Goal: Task Accomplishment & Management: Use online tool/utility

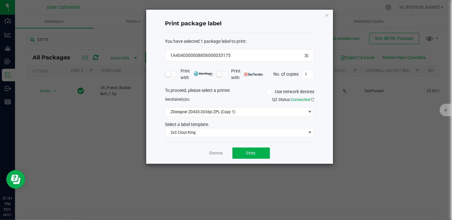
click at [215, 147] on div "Dismiss Print" at bounding box center [239, 153] width 149 height 22
click at [215, 151] on link "Dismiss" at bounding box center [216, 153] width 13 height 5
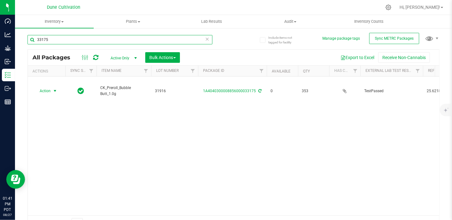
click at [48, 37] on input "33175" at bounding box center [119, 39] width 185 height 9
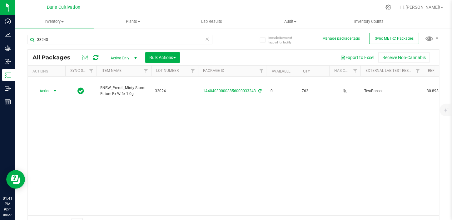
click at [58, 87] on span "select" at bounding box center [55, 91] width 8 height 9
click at [61, 132] on li "Print package label" at bounding box center [54, 132] width 40 height 9
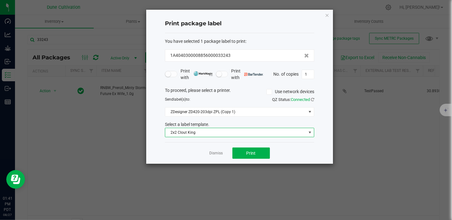
click at [251, 128] on span "2x2 Clout King" at bounding box center [235, 132] width 141 height 9
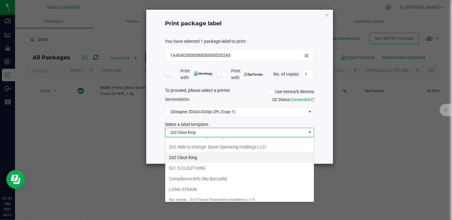
scroll to position [28, 0]
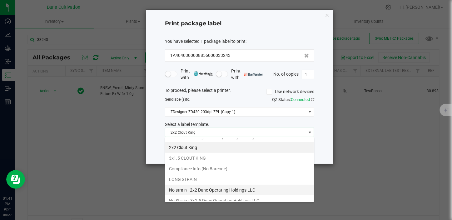
click at [228, 192] on li "No strain - 2x2 Dune Operating Holdings LLC" at bounding box center [239, 190] width 149 height 11
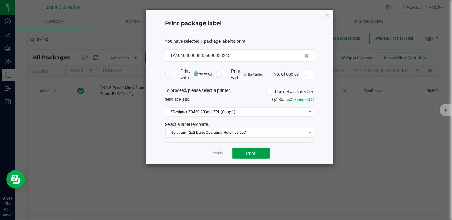
click at [253, 151] on span "Print" at bounding box center [251, 153] width 9 height 5
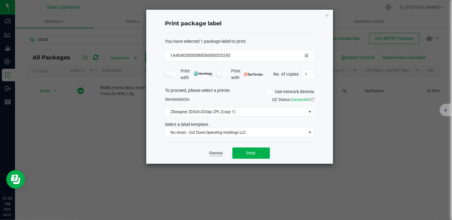
click at [215, 151] on link "Dismiss" at bounding box center [216, 153] width 13 height 5
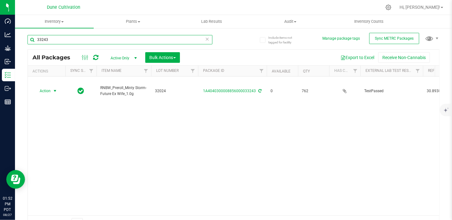
click at [72, 42] on input "33243" at bounding box center [119, 39] width 185 height 9
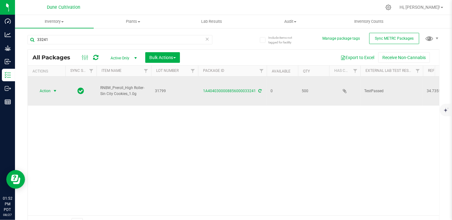
click at [54, 88] on span "select" at bounding box center [54, 90] width 5 height 5
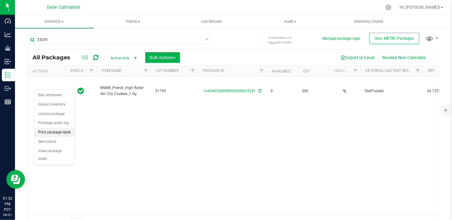
click at [63, 132] on li "Print package label" at bounding box center [54, 132] width 40 height 9
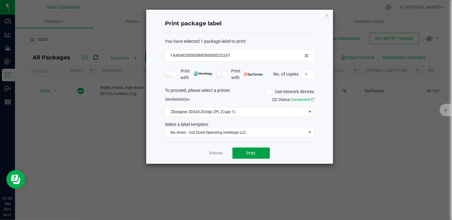
click at [251, 152] on span "Print" at bounding box center [251, 153] width 9 height 5
click at [251, 126] on div "Select a label template." at bounding box center [239, 124] width 159 height 7
click at [217, 153] on link "Dismiss" at bounding box center [216, 153] width 13 height 5
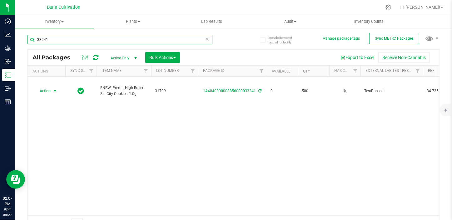
click at [52, 42] on input "33241" at bounding box center [119, 39] width 185 height 9
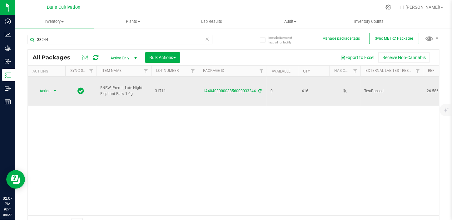
click at [50, 87] on span "Action" at bounding box center [42, 91] width 17 height 9
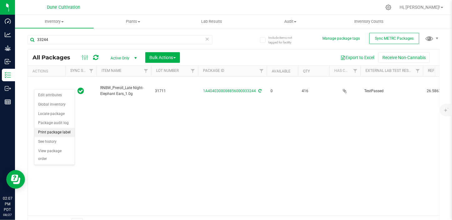
click at [57, 135] on li "Print package label" at bounding box center [54, 132] width 40 height 9
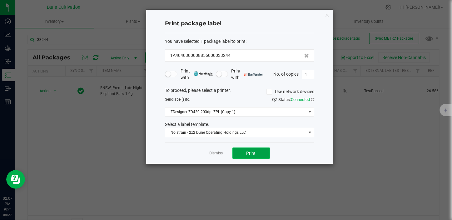
click at [241, 153] on button "Print" at bounding box center [250, 152] width 37 height 11
click at [214, 154] on link "Dismiss" at bounding box center [216, 153] width 13 height 5
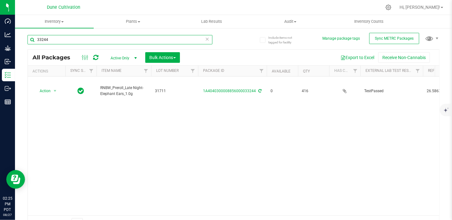
click at [67, 37] on input "33244" at bounding box center [119, 39] width 185 height 9
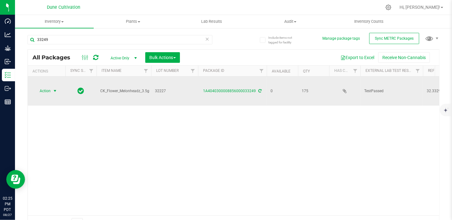
click at [50, 91] on span "Action" at bounding box center [42, 91] width 17 height 9
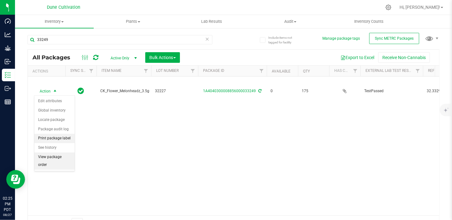
click at [61, 138] on li "Print package label" at bounding box center [54, 138] width 40 height 9
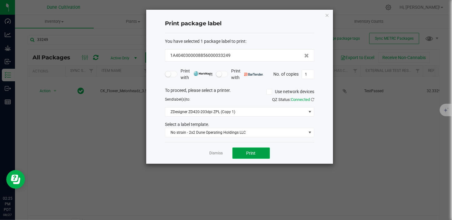
click at [247, 153] on span "Print" at bounding box center [251, 153] width 9 height 5
click at [145, 65] on div "Print package label You have selected 1 package label to print : 1A404030000885…" at bounding box center [228, 86] width 210 height 155
click at [218, 151] on link "Dismiss" at bounding box center [216, 153] width 13 height 5
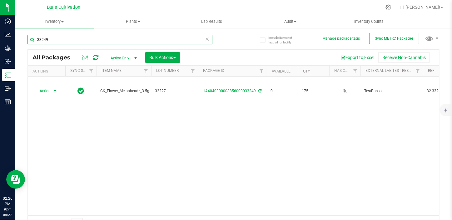
click at [97, 38] on input "33249" at bounding box center [119, 39] width 185 height 9
type input "3"
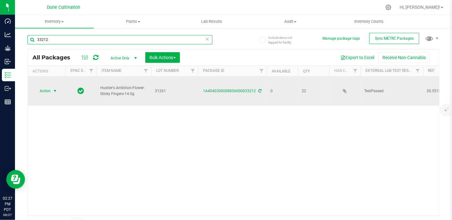
type input "33212"
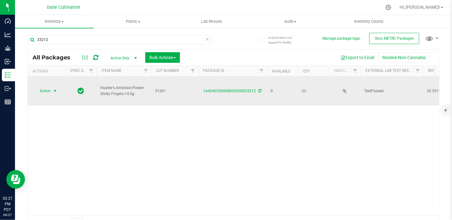
click at [41, 87] on span "Action" at bounding box center [42, 91] width 17 height 9
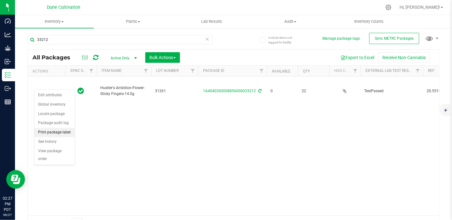
click at [56, 130] on li "Print package label" at bounding box center [54, 132] width 40 height 9
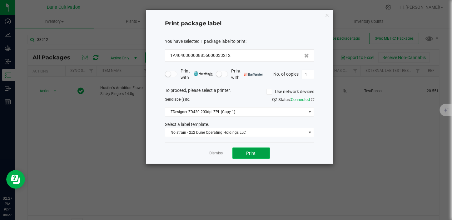
click at [259, 153] on button "Print" at bounding box center [250, 152] width 37 height 11
click at [216, 155] on link "Dismiss" at bounding box center [216, 153] width 13 height 5
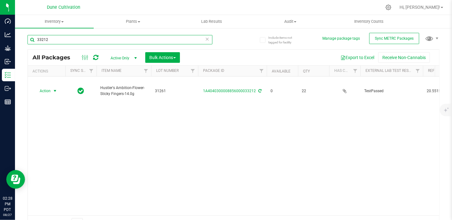
click at [76, 38] on input "33212" at bounding box center [119, 39] width 185 height 9
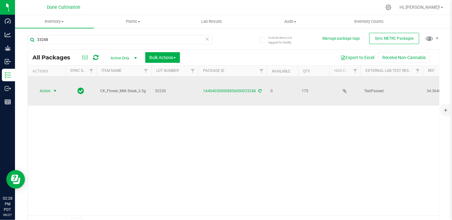
click at [45, 91] on span "Action" at bounding box center [42, 91] width 17 height 9
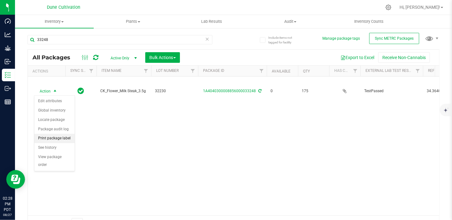
click at [56, 141] on li "Print package label" at bounding box center [54, 138] width 40 height 9
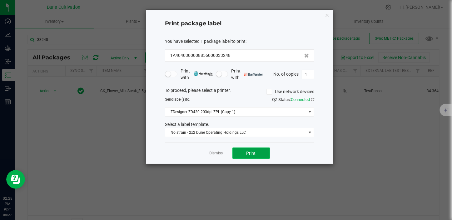
click at [240, 153] on button "Print" at bounding box center [250, 152] width 37 height 11
click at [212, 152] on link "Dismiss" at bounding box center [216, 153] width 13 height 5
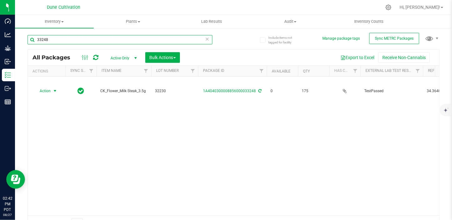
click at [95, 44] on input "33248" at bounding box center [119, 39] width 185 height 9
type input "3"
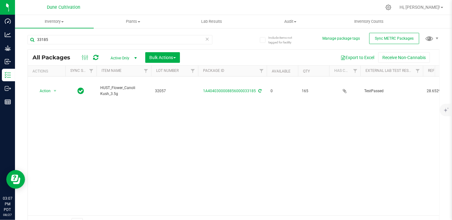
click at [284, 144] on div "Action Action Edit attributes Global inventory Locate package Package audit log…" at bounding box center [234, 146] width 412 height 139
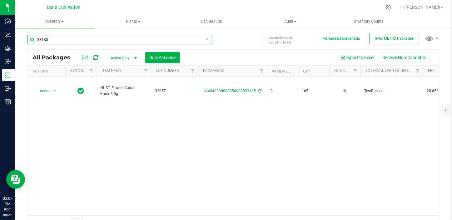
click at [114, 39] on input "33185" at bounding box center [119, 39] width 185 height 9
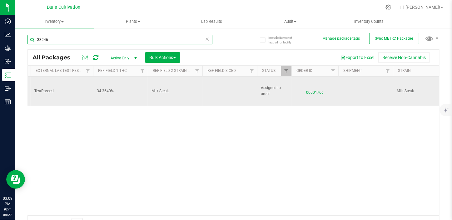
scroll to position [0, 330]
type input "33246"
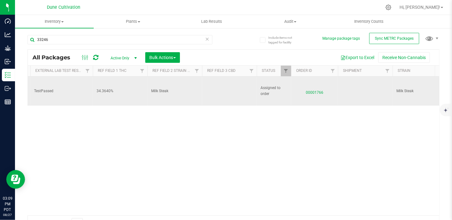
click at [316, 91] on span "00001766" at bounding box center [314, 91] width 39 height 9
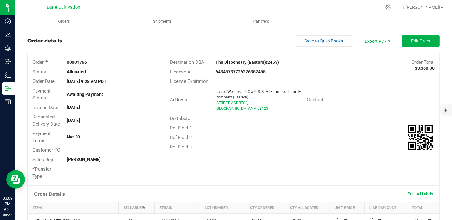
scroll to position [9, 0]
drag, startPoint x: 259, startPoint y: 143, endPoint x: 277, endPoint y: 111, distance: 36.8
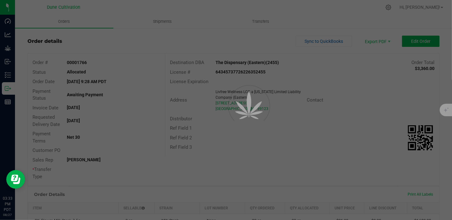
scroll to position [3, 0]
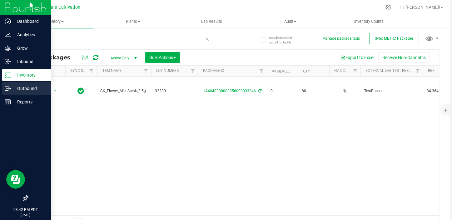
click at [37, 91] on p "Outbound" at bounding box center [29, 88] width 37 height 7
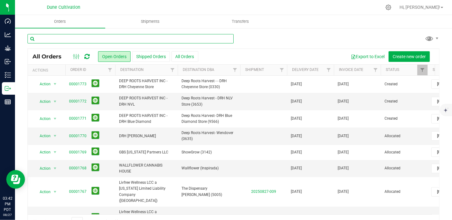
click at [79, 38] on input "text" at bounding box center [130, 38] width 206 height 9
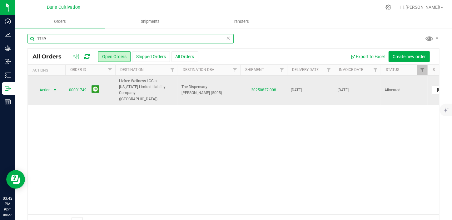
type input "1749"
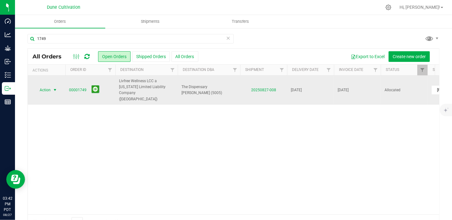
click at [55, 87] on span "select" at bounding box center [54, 89] width 5 height 5
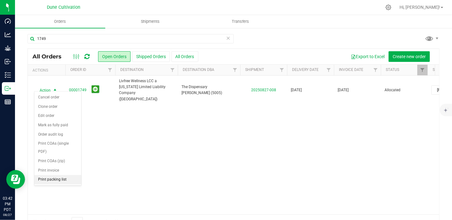
click at [55, 175] on li "Print packing list" at bounding box center [57, 179] width 47 height 9
